Goal: Transaction & Acquisition: Purchase product/service

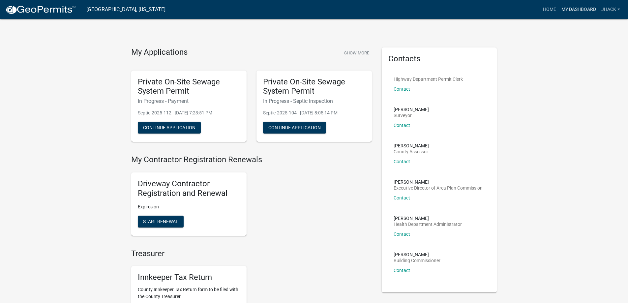
click at [570, 8] on link "My Dashboard" at bounding box center [579, 9] width 40 height 13
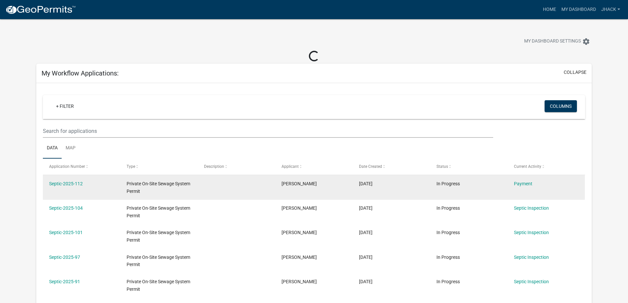
click at [520, 187] on div "Payment" at bounding box center [546, 184] width 65 height 8
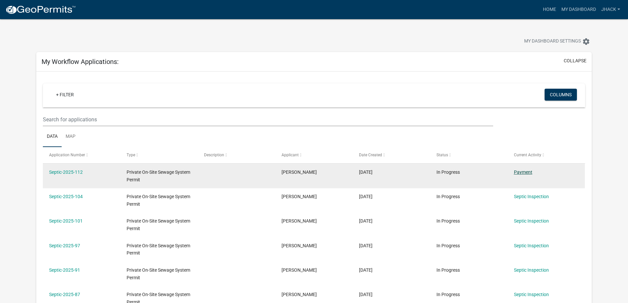
click at [520, 173] on link "Payment" at bounding box center [523, 172] width 18 height 5
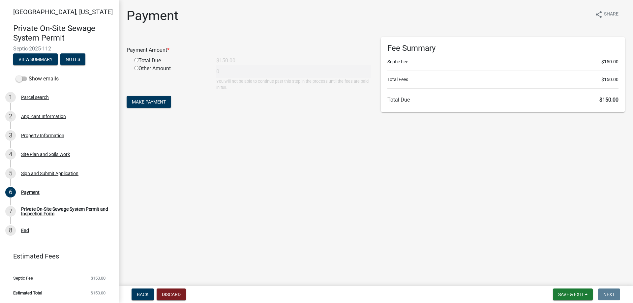
click at [136, 59] on input "radio" at bounding box center [136, 60] width 4 height 4
radio input "true"
type input "150"
click at [144, 103] on span "Make Payment" at bounding box center [149, 101] width 34 height 5
